Goal: Navigation & Orientation: Find specific page/section

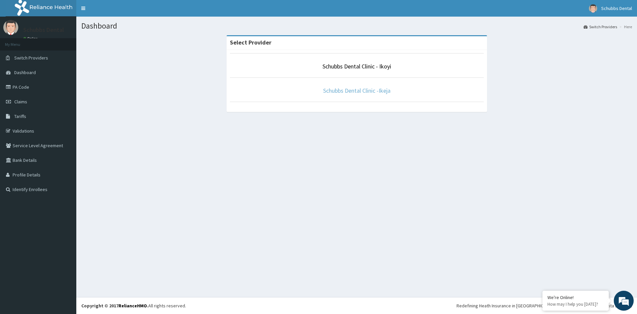
click at [356, 92] on link "Schubbs Dental Clinic -Ikeja" at bounding box center [356, 91] width 67 height 8
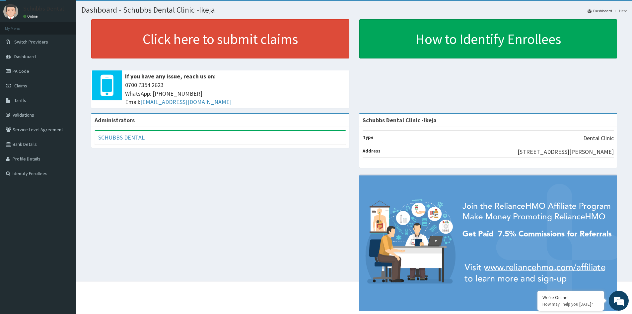
scroll to position [31, 0]
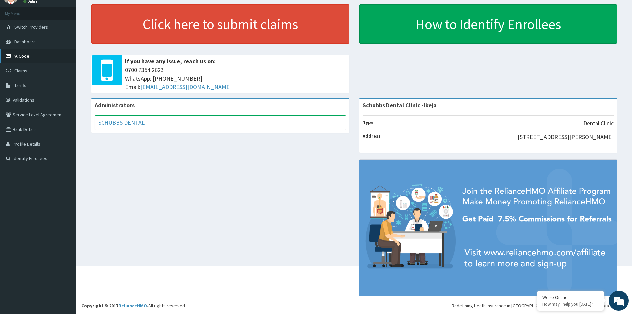
click at [25, 55] on link "PA Code" at bounding box center [38, 56] width 76 height 15
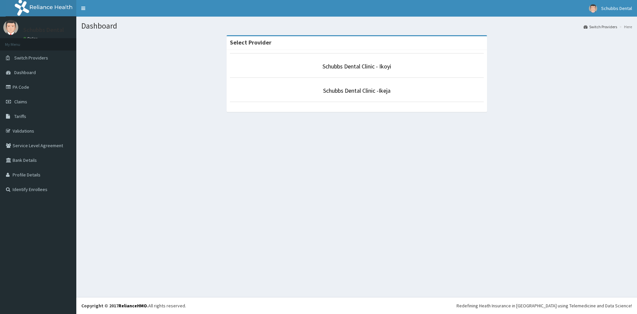
click at [22, 71] on span "Dashboard" at bounding box center [25, 72] width 22 height 6
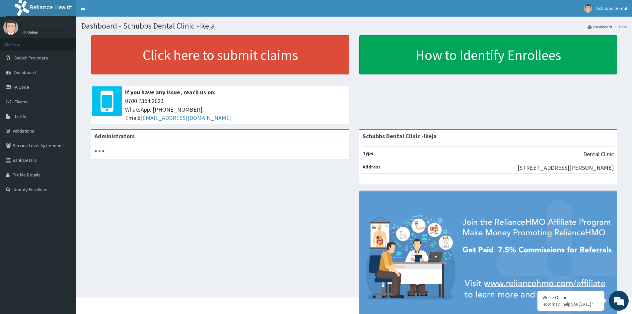
click at [29, 62] on link "Switch Providers" at bounding box center [38, 57] width 76 height 15
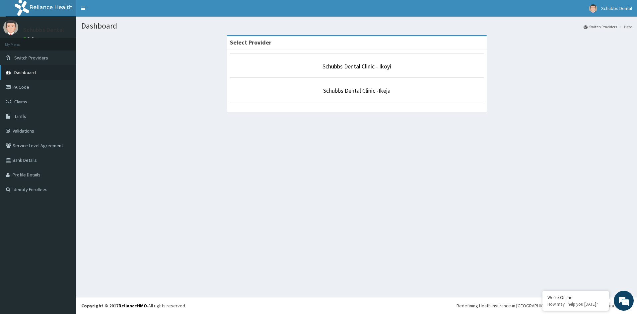
click at [25, 75] on span "Dashboard" at bounding box center [25, 72] width 22 height 6
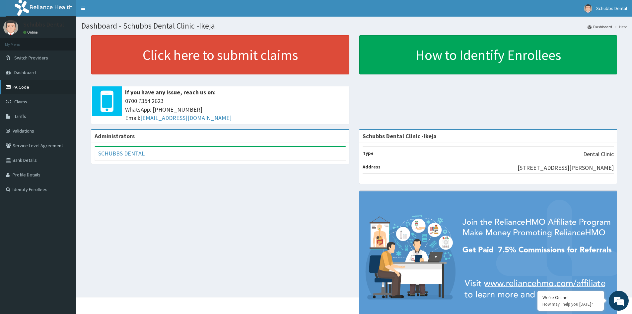
click at [29, 87] on link "PA Code" at bounding box center [38, 87] width 76 height 15
click at [46, 80] on link "PA Code" at bounding box center [38, 87] width 76 height 15
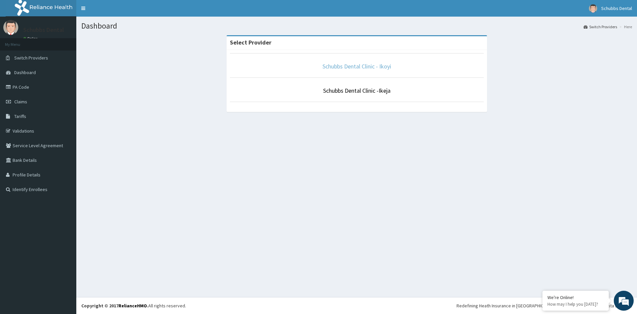
click at [337, 66] on link "Schubbs Dental Clinic - Ikoyi" at bounding box center [357, 66] width 69 height 8
